Goal: Transaction & Acquisition: Purchase product/service

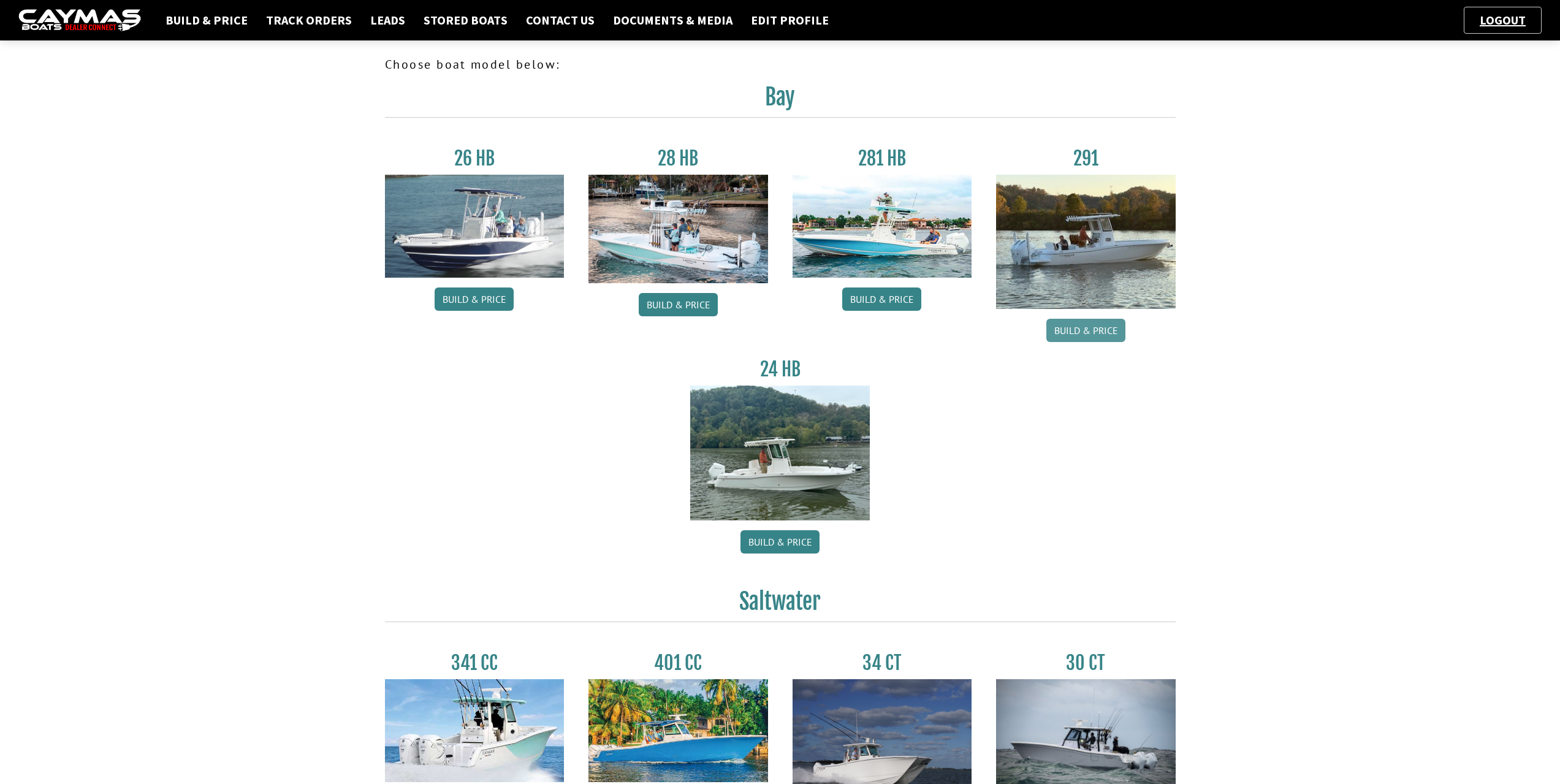
click at [1094, 333] on link "Build & Price" at bounding box center [1086, 330] width 79 height 23
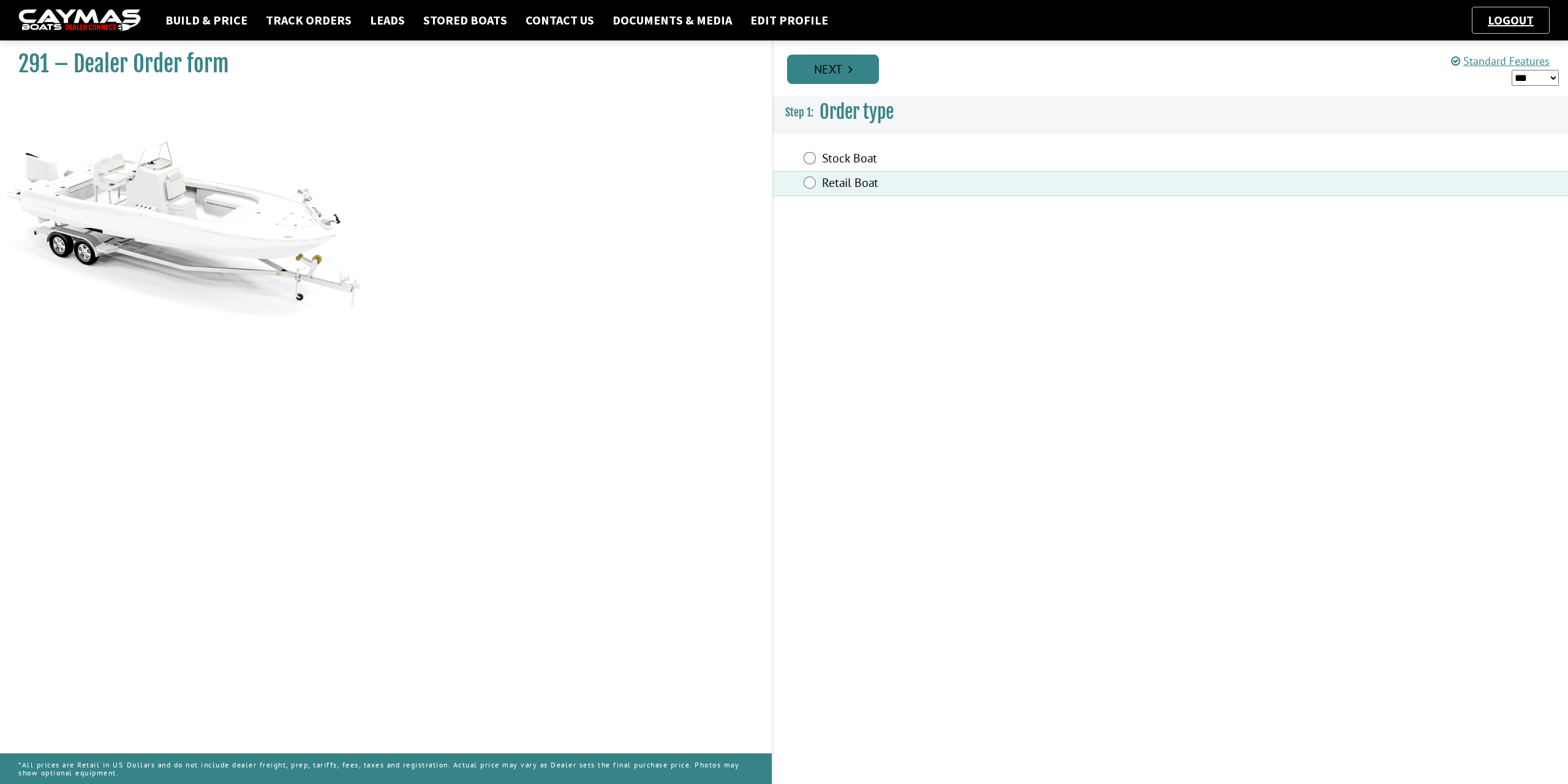
click at [849, 80] on link "Next" at bounding box center [833, 69] width 92 height 30
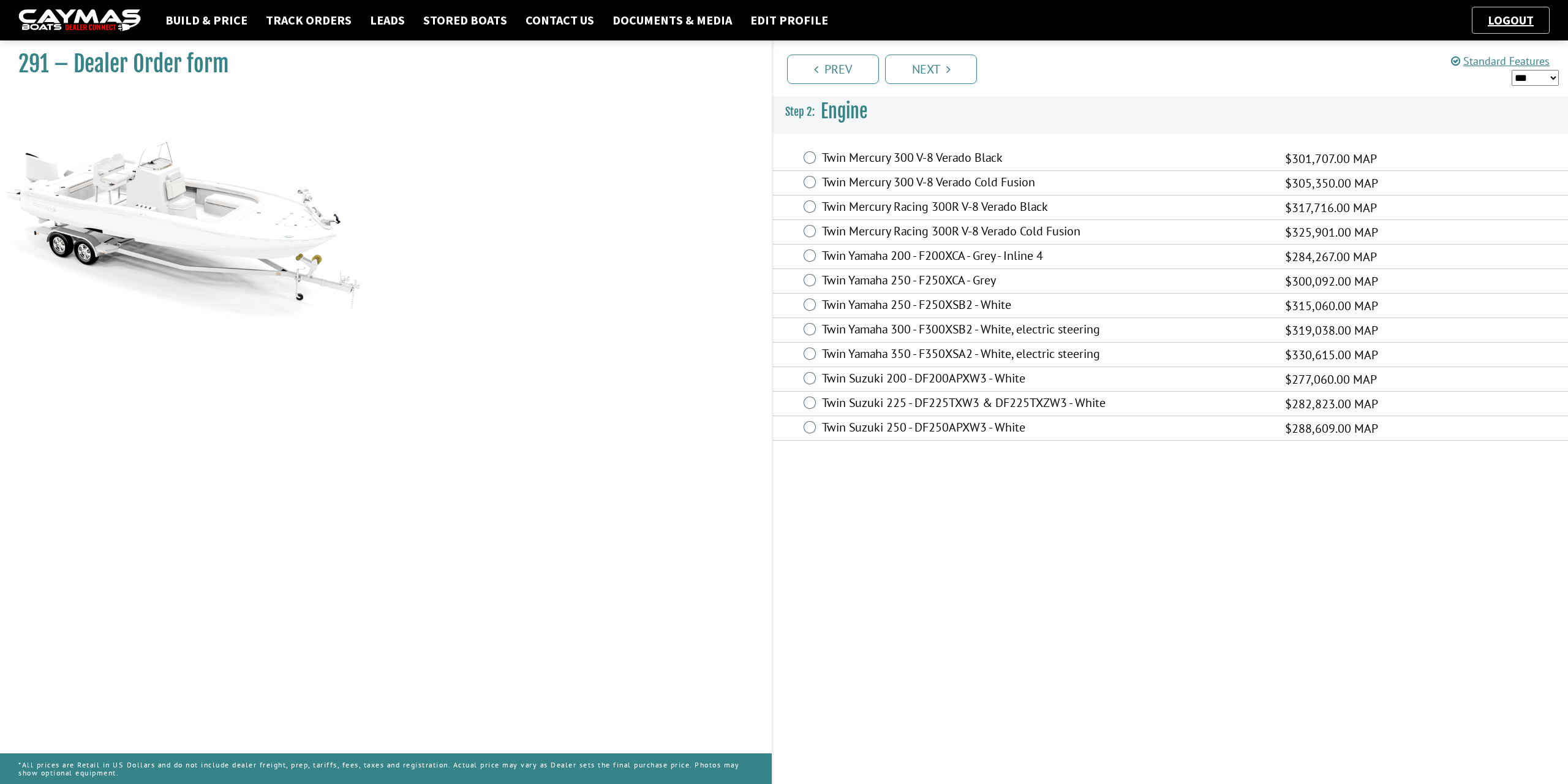
click at [816, 184] on div "Twin Mercury 300 V-8 Verado Cold Fusion $305,350.00 MAP $198,478.00 $305,350.00" at bounding box center [1170, 183] width 795 height 25
click at [938, 71] on link "Next" at bounding box center [931, 69] width 92 height 30
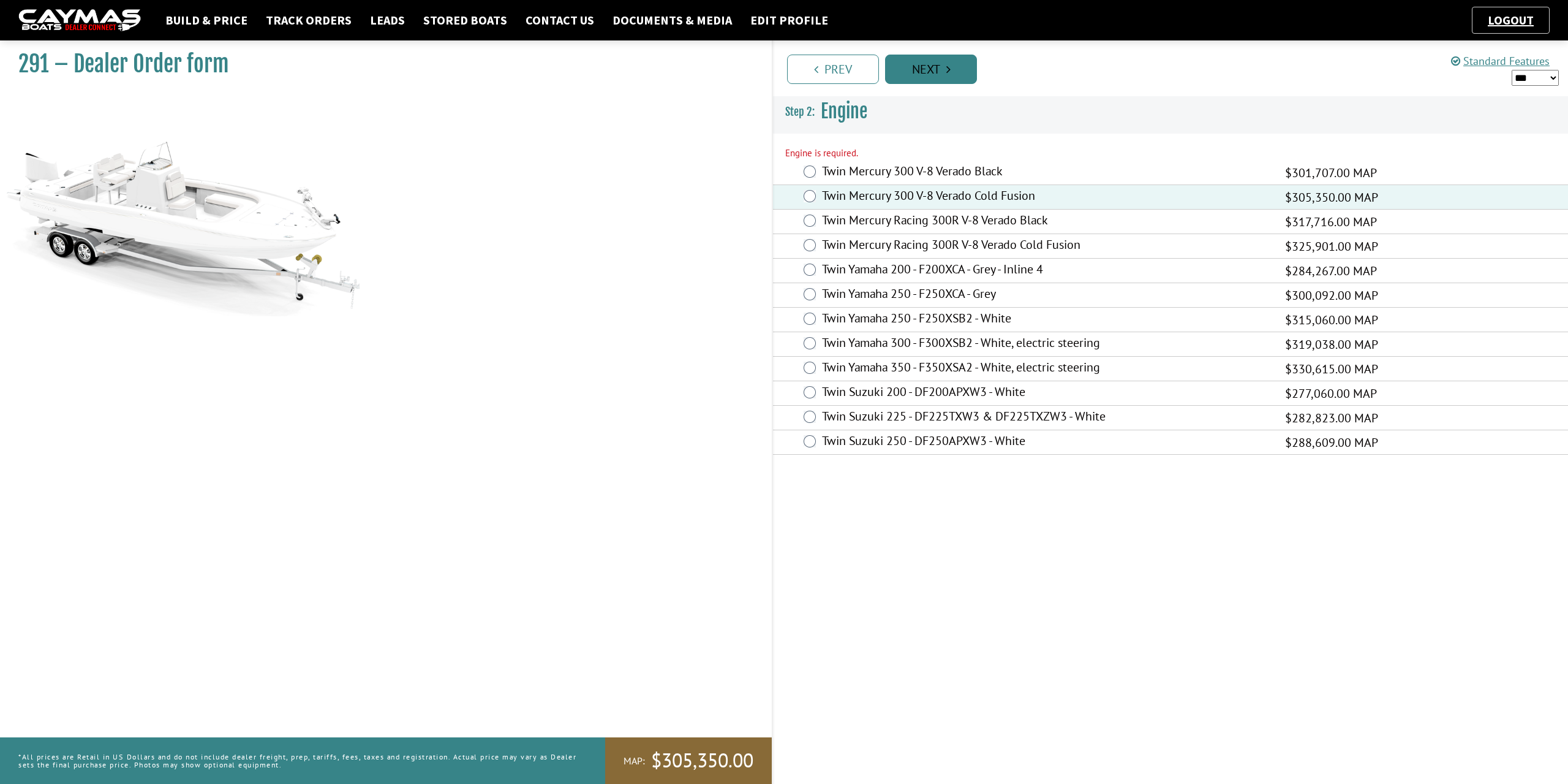
click at [954, 75] on link "Next" at bounding box center [931, 69] width 92 height 30
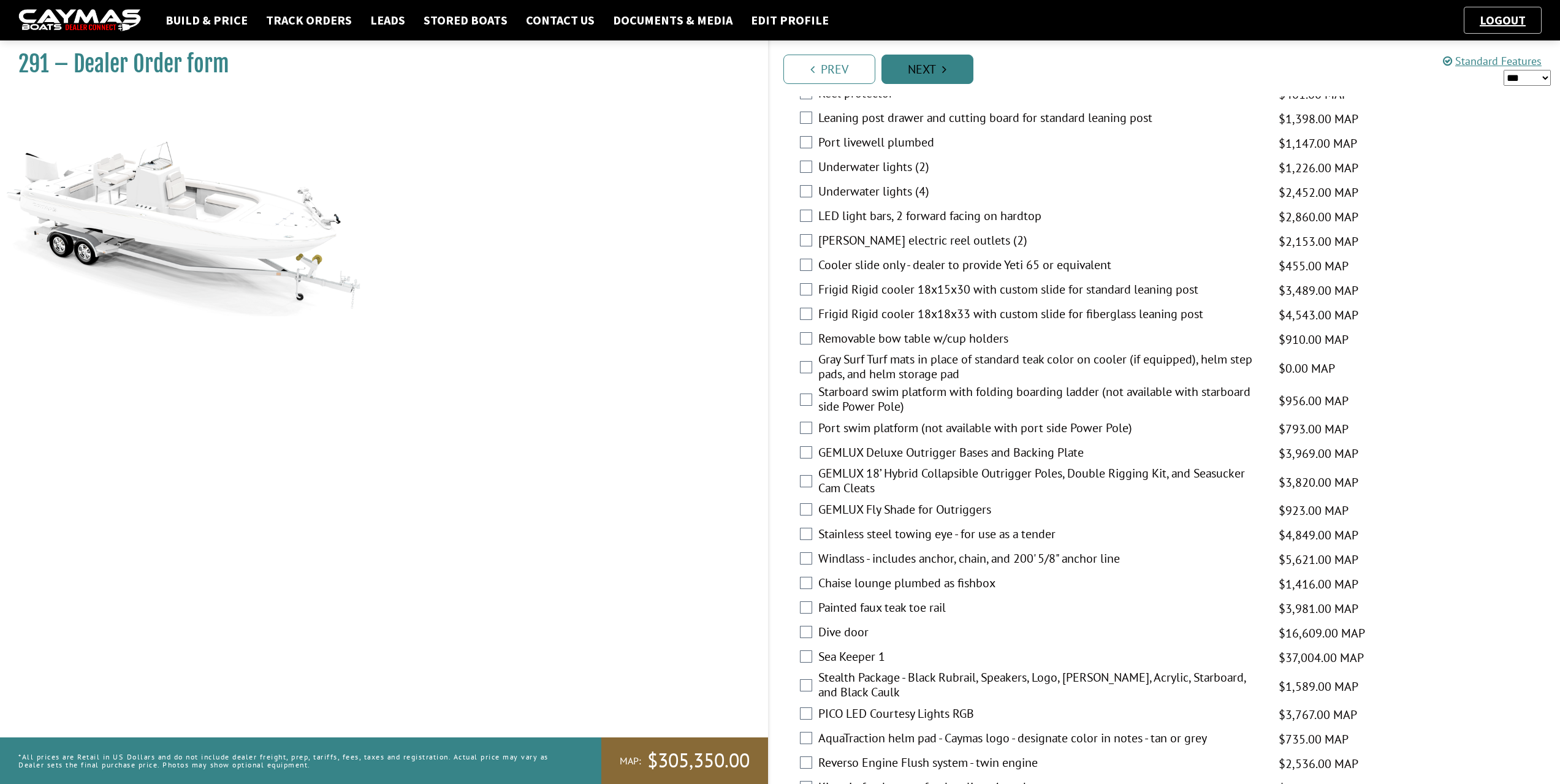
click at [965, 69] on link "Next" at bounding box center [927, 69] width 92 height 30
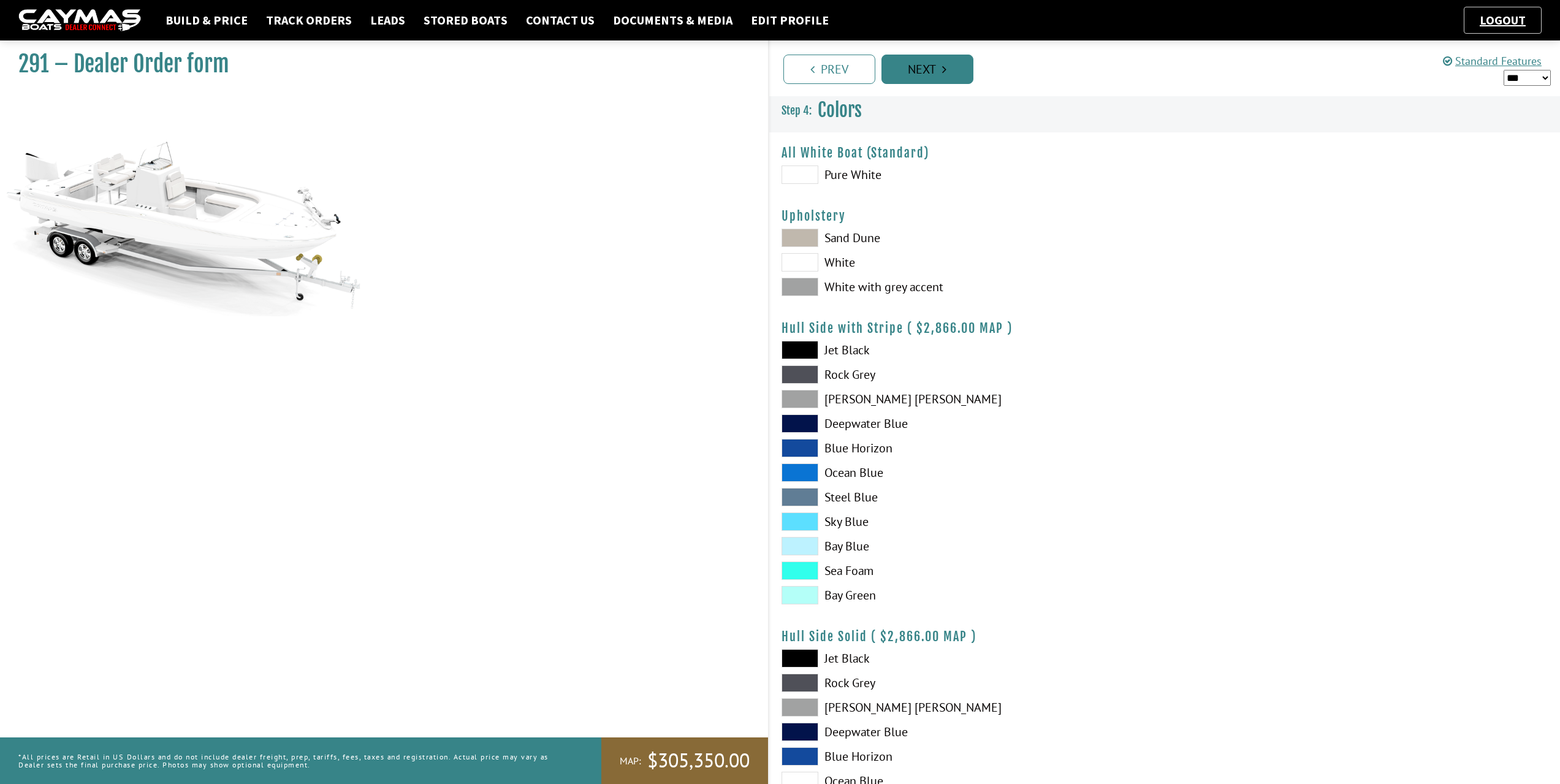
click at [965, 69] on link "Next" at bounding box center [927, 69] width 92 height 30
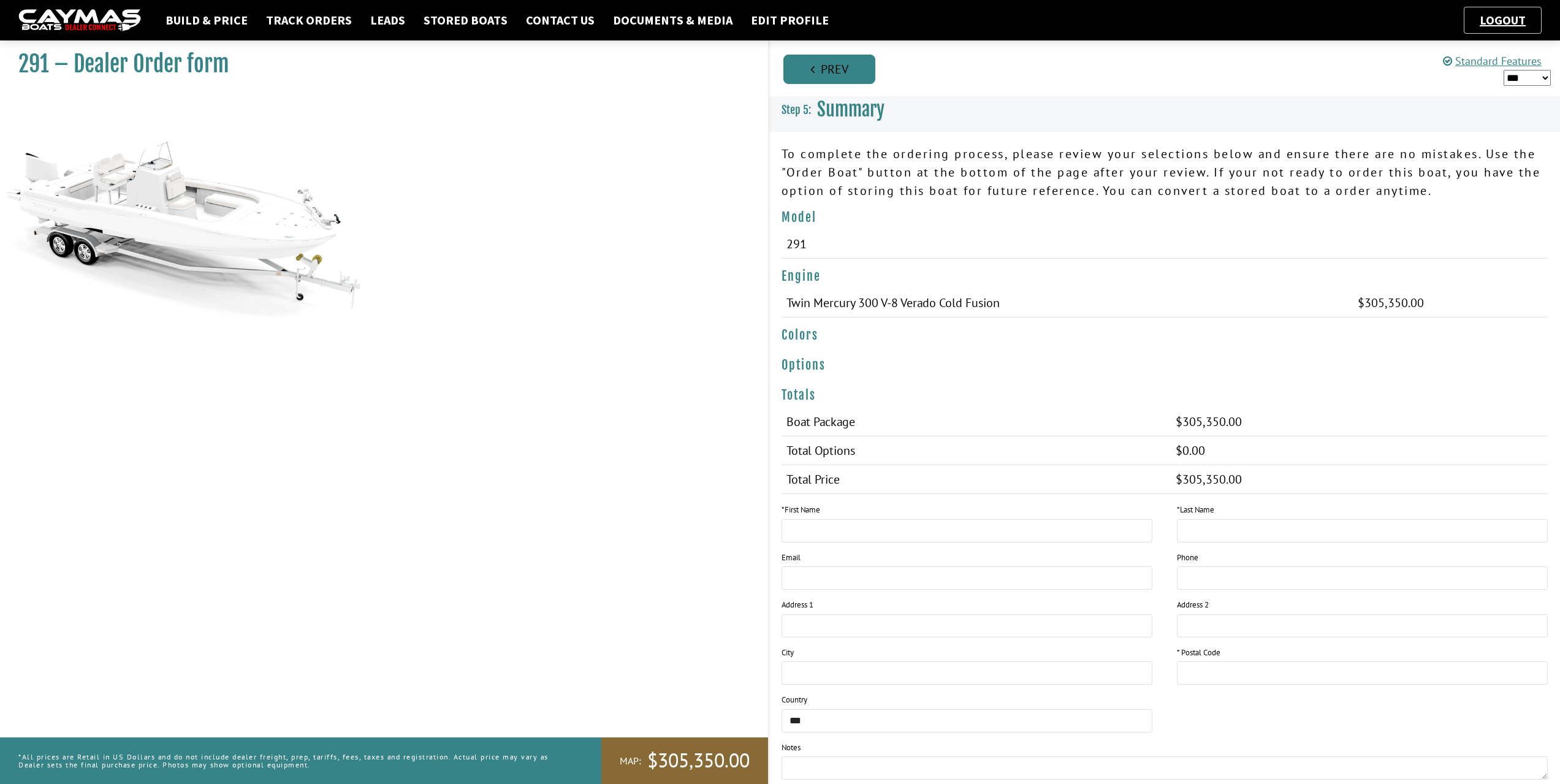
click at [838, 64] on link "Prev" at bounding box center [829, 69] width 92 height 30
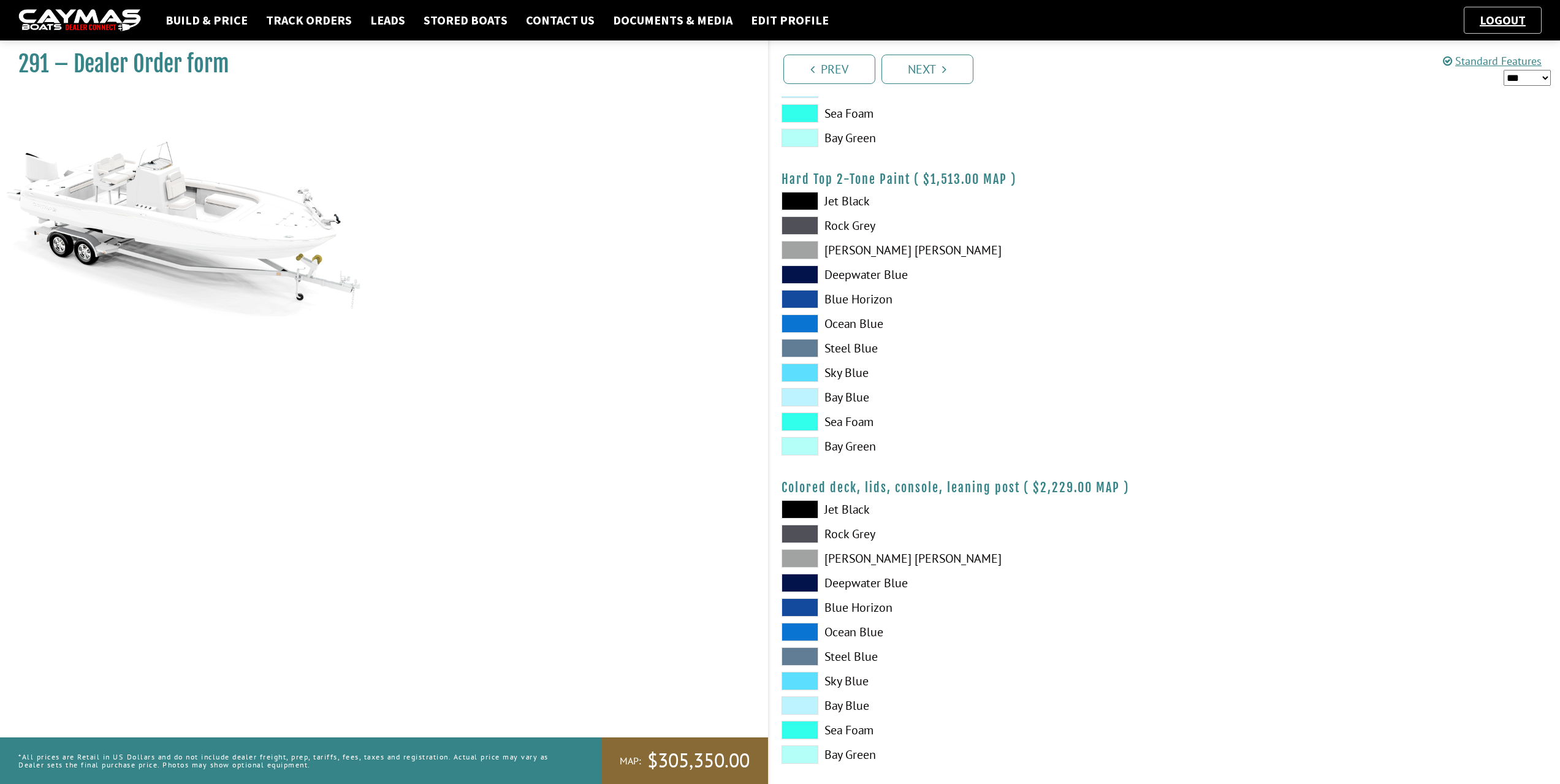
scroll to position [1089, 0]
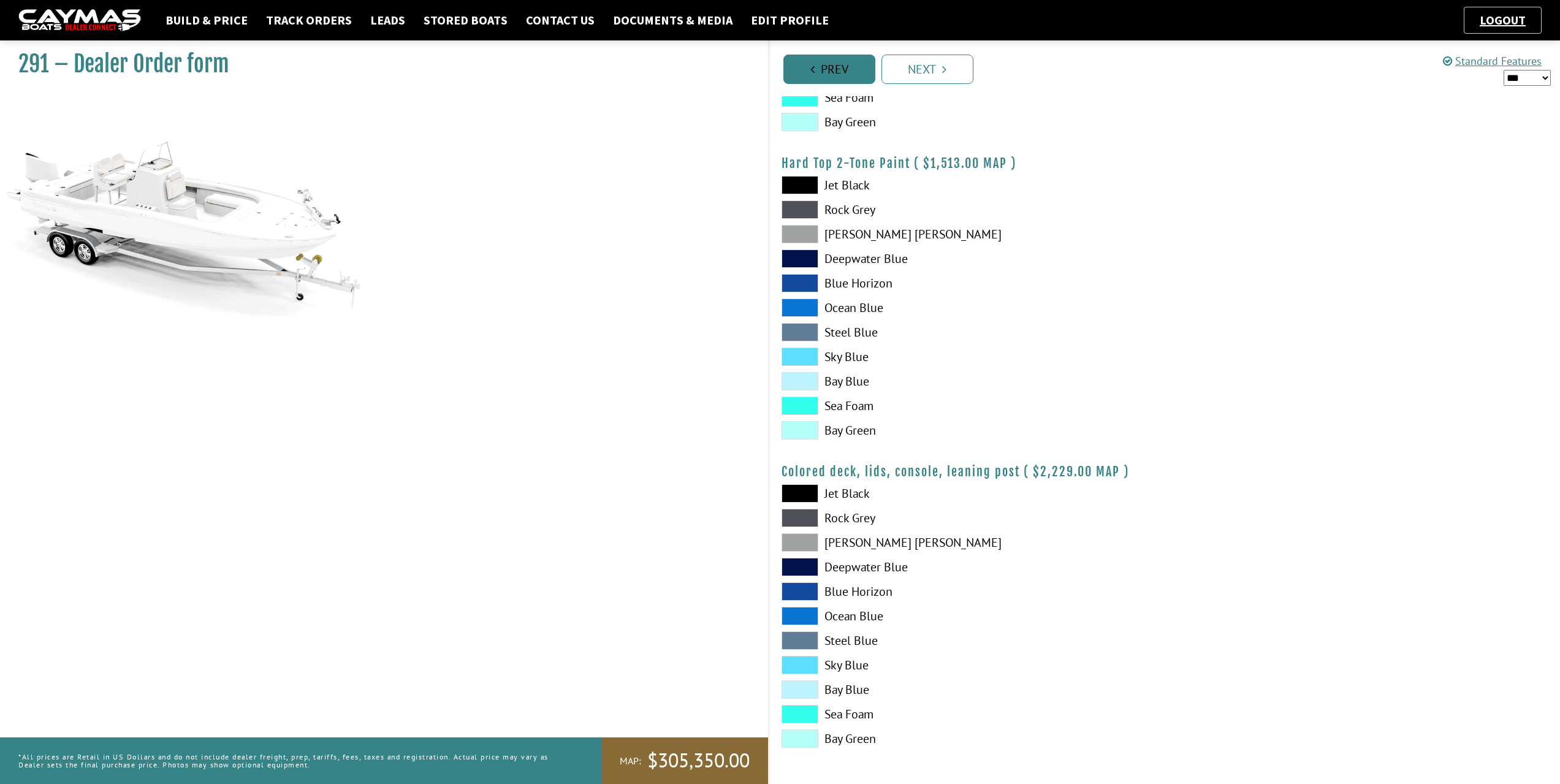
click at [846, 75] on link "Prev" at bounding box center [829, 69] width 92 height 30
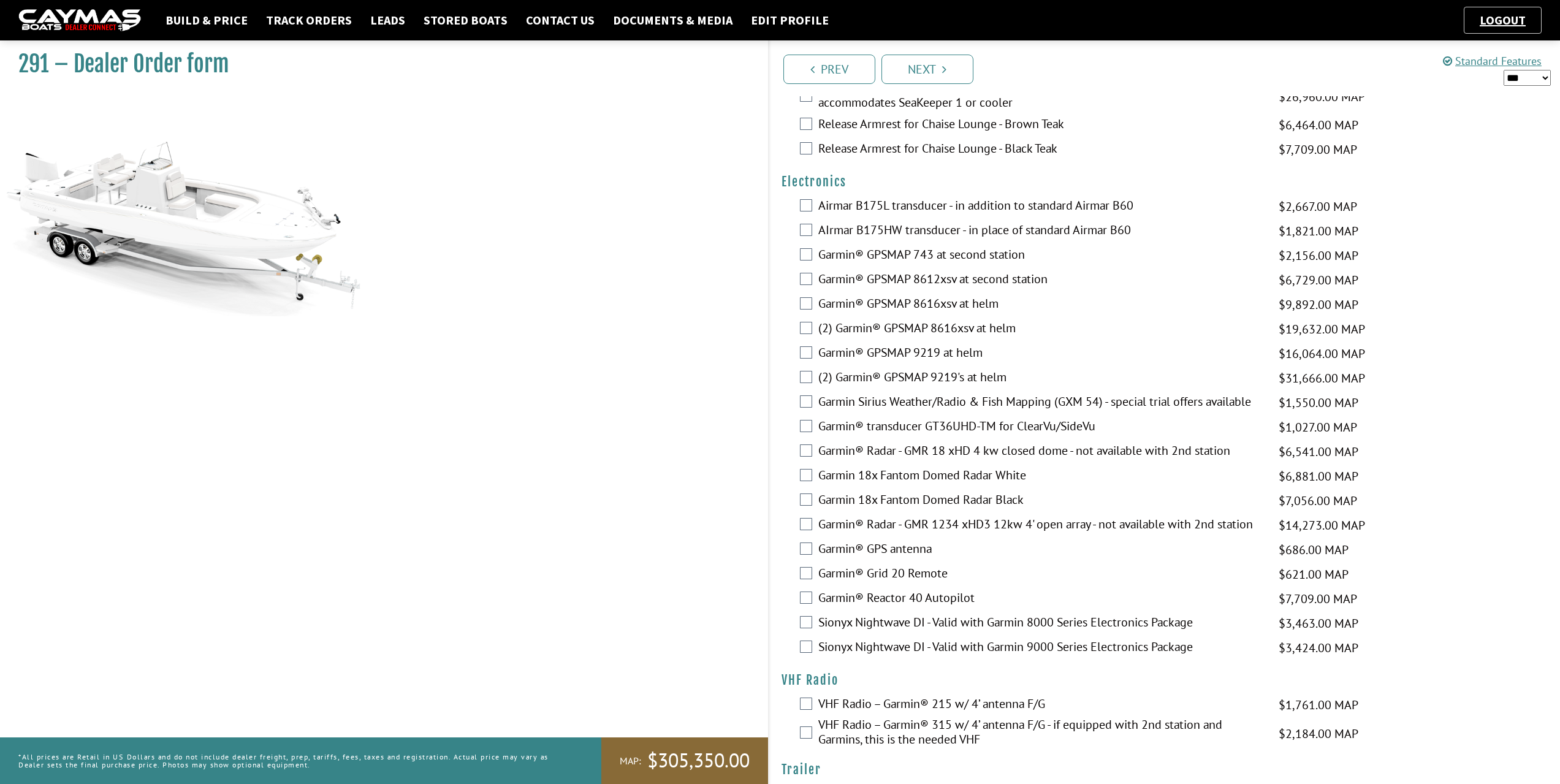
scroll to position [2566, 0]
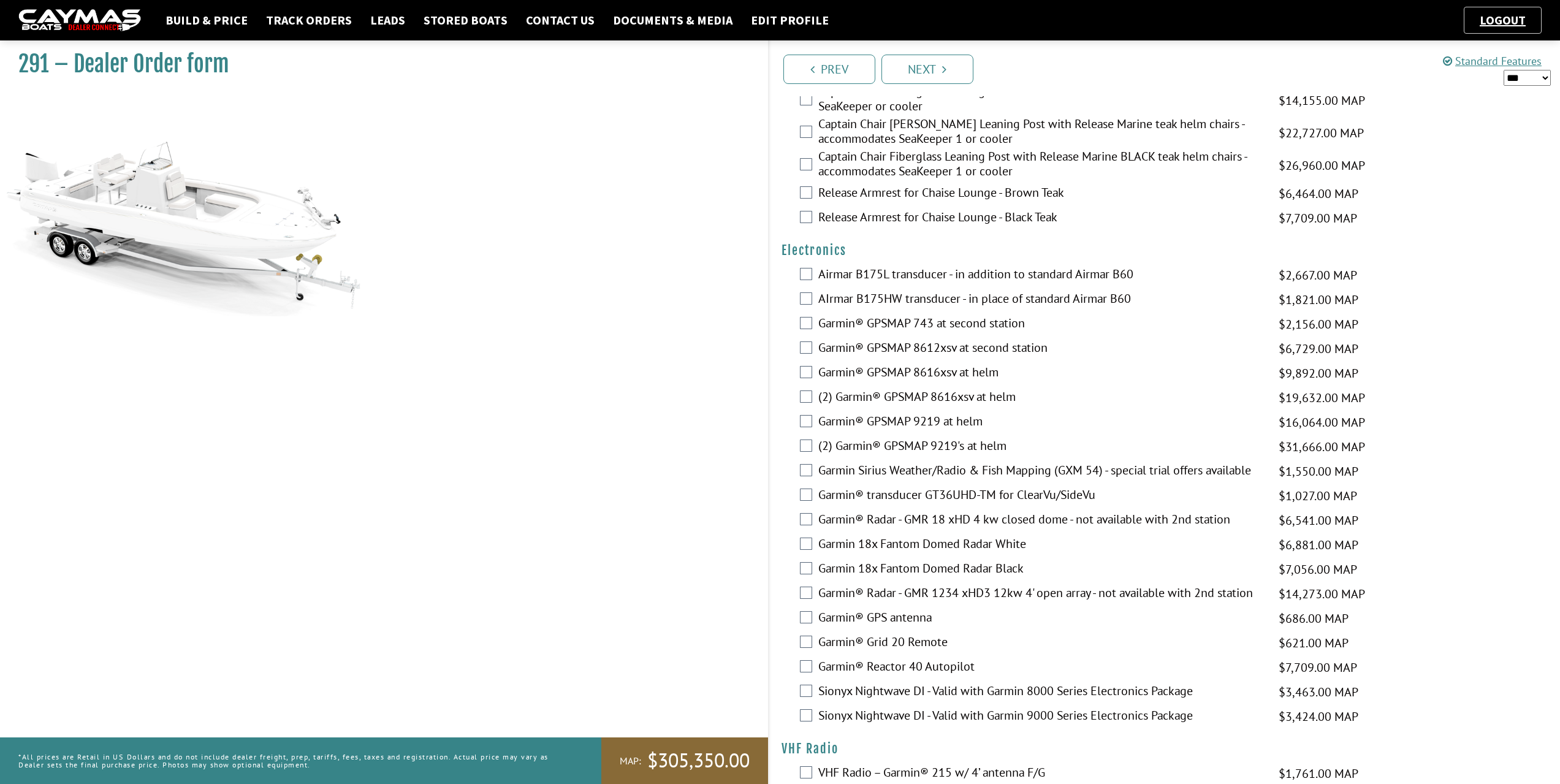
click at [1548, 79] on select "*** ****** ******" at bounding box center [1527, 78] width 47 height 16
select select "*"
click at [1503, 70] on select "*** ****** ******" at bounding box center [1527, 78] width 47 height 16
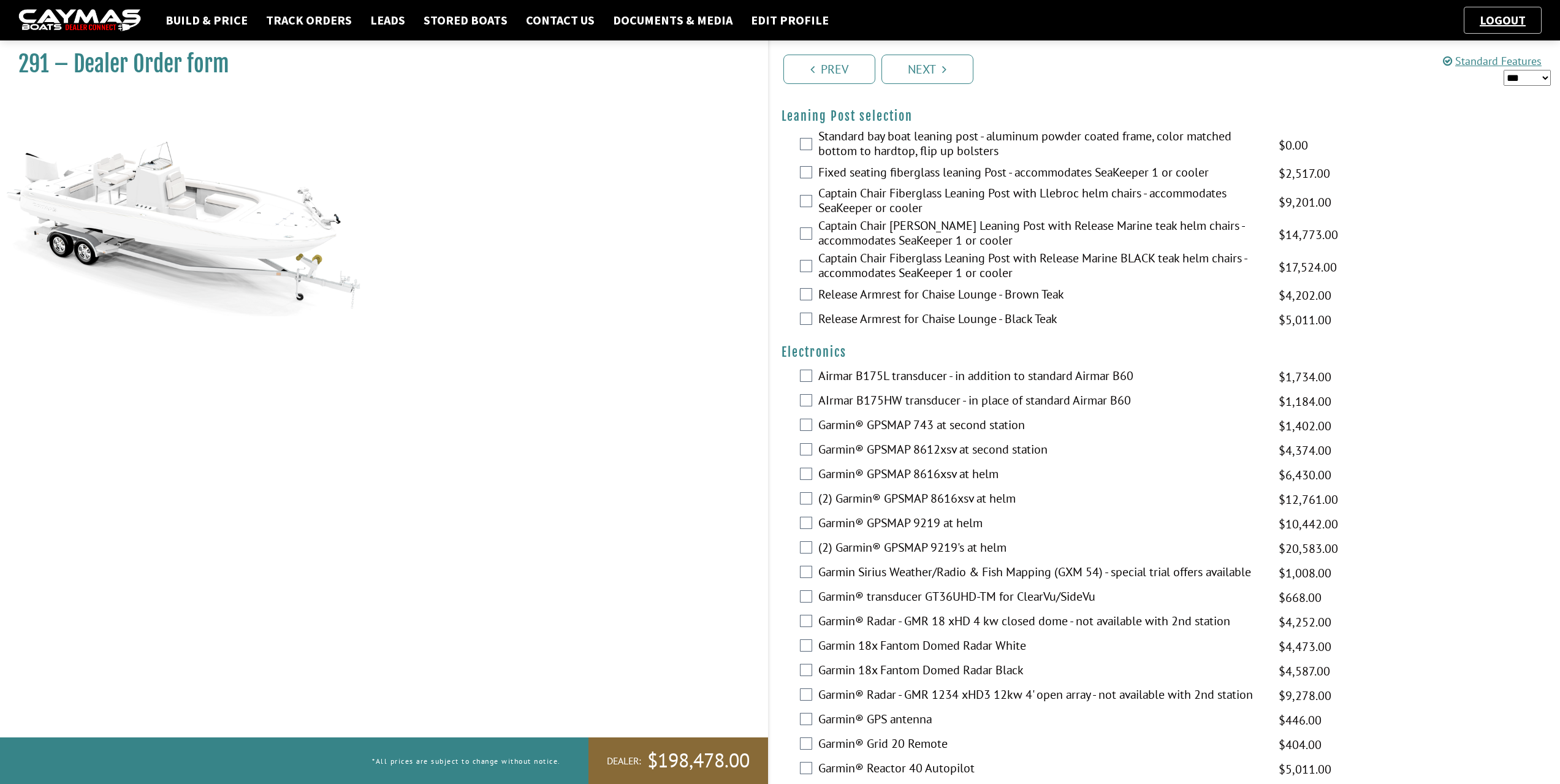
scroll to position [2382, 0]
